Goal: Information Seeking & Learning: Learn about a topic

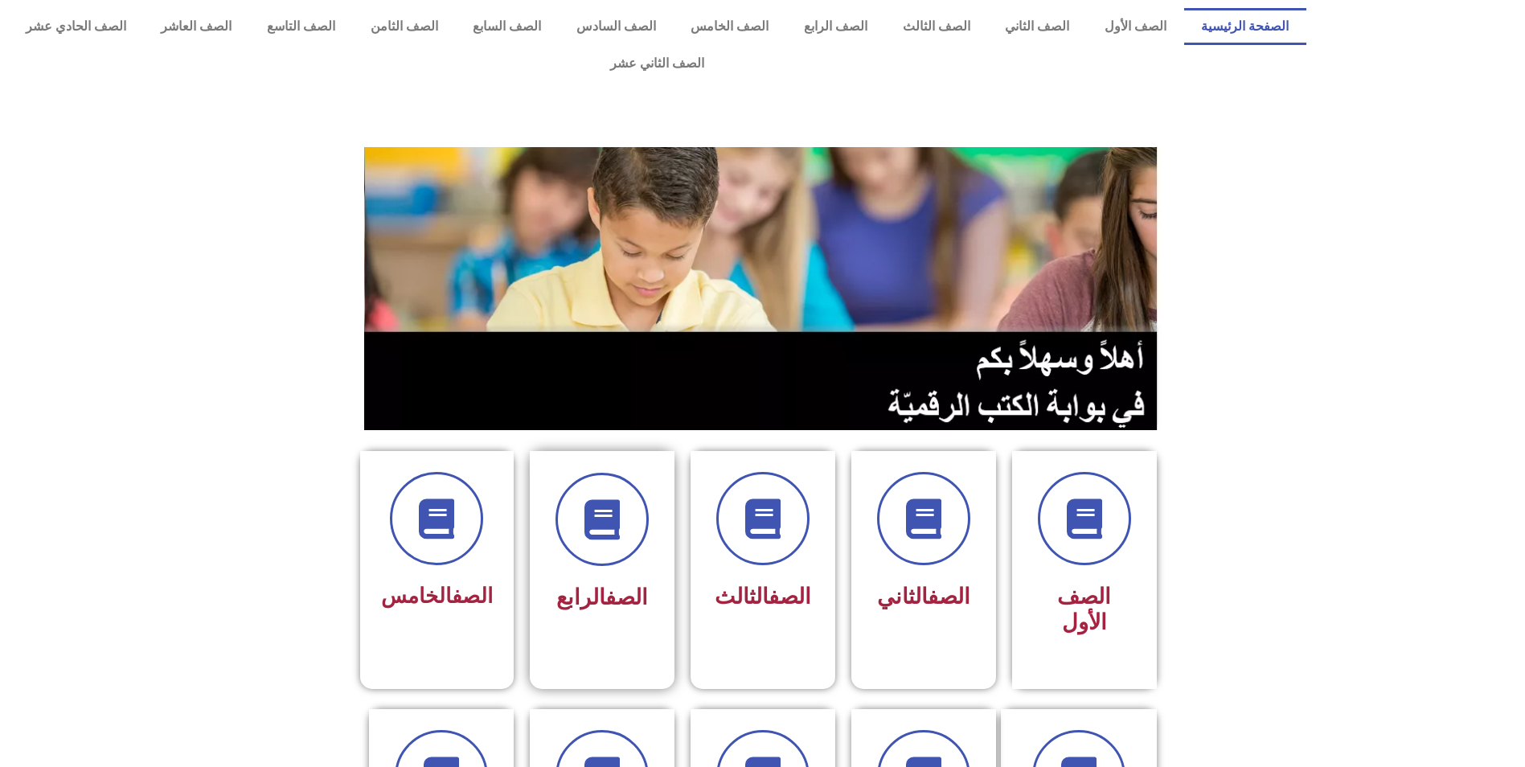
click at [647, 494] on div at bounding box center [601, 519] width 101 height 93
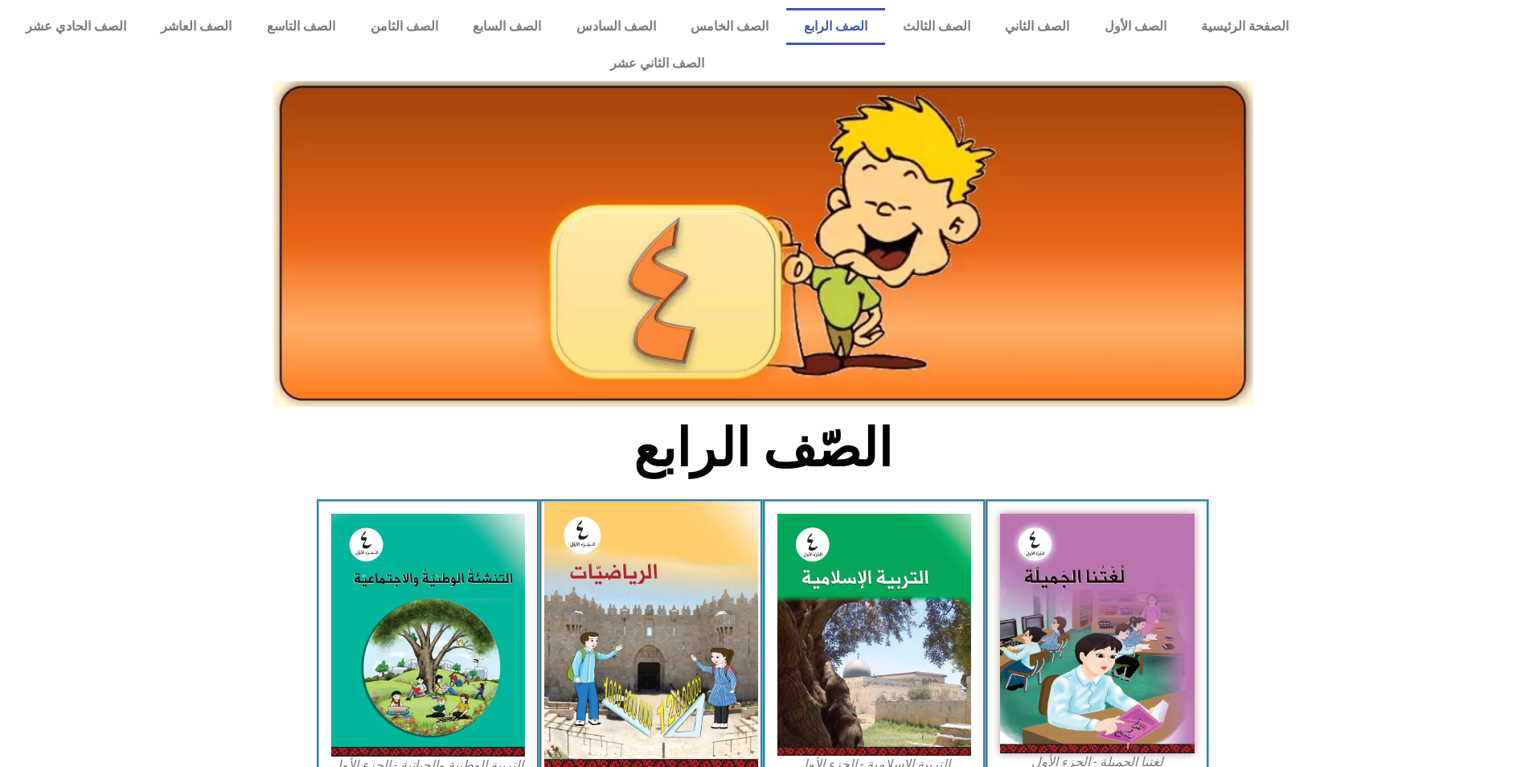
click at [686, 575] on img at bounding box center [651, 636] width 214 height 268
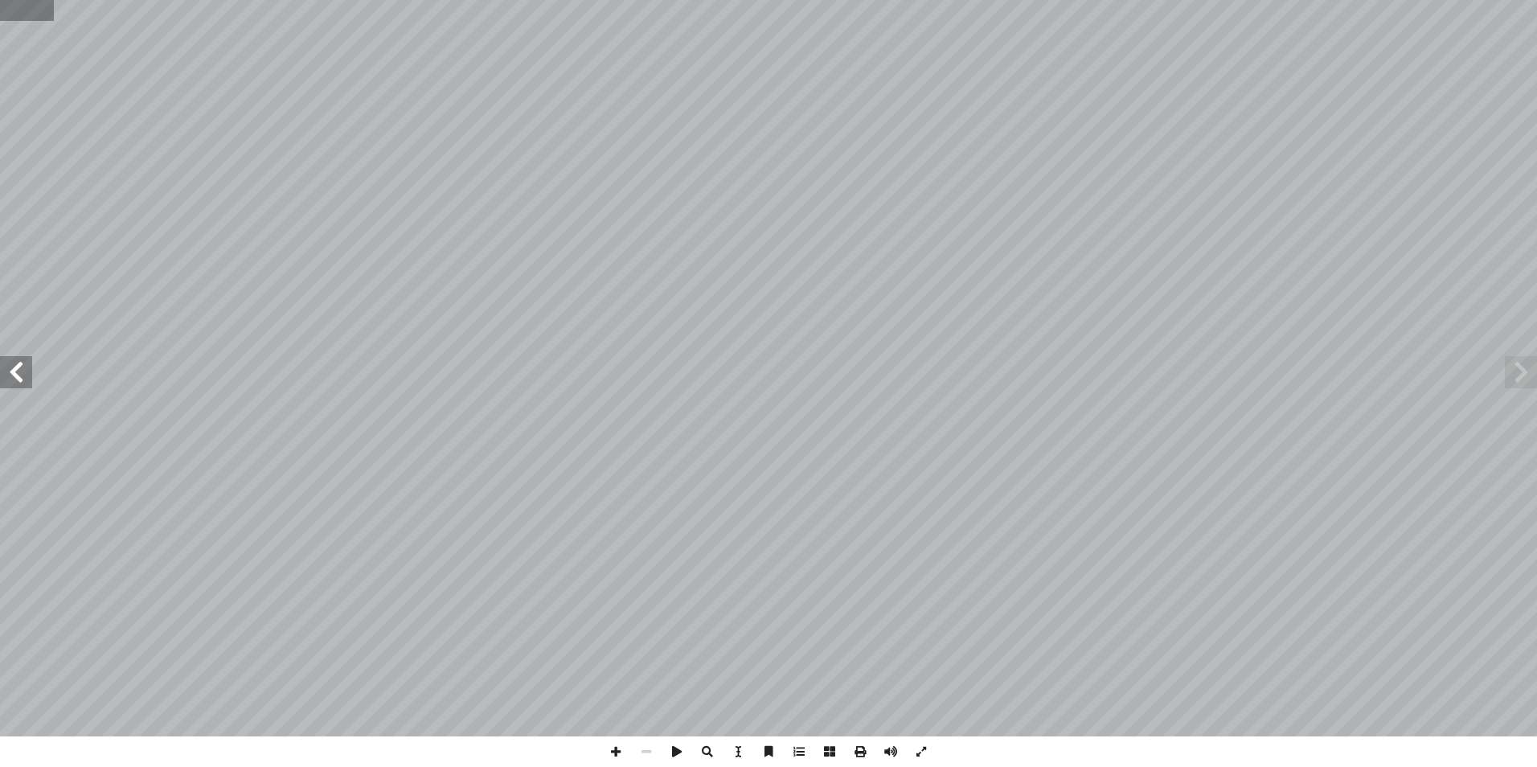
click at [10, 6] on input "text" at bounding box center [27, 10] width 54 height 21
type input "**"
click at [6, 369] on span at bounding box center [16, 372] width 32 height 32
click at [616, 756] on span at bounding box center [615, 751] width 31 height 31
click at [26, 367] on span at bounding box center [16, 372] width 32 height 32
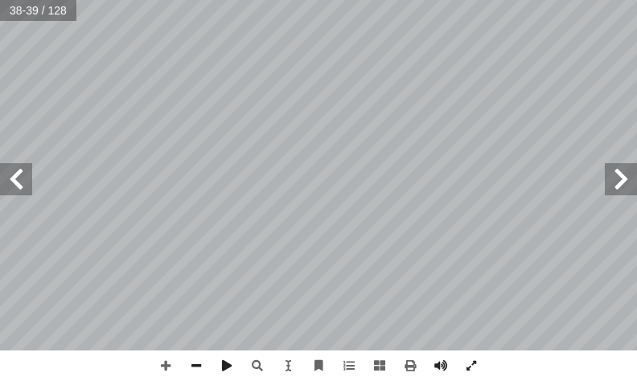
click at [377, 0] on html "الصفحة الرئيسية الصف الأول الصف الثاني الصف الثالث الصف الرابع الصف الخامس الصف…" at bounding box center [318, 54] width 637 height 109
click at [10, 182] on span at bounding box center [16, 179] width 32 height 32
